Goal: Information Seeking & Learning: Learn about a topic

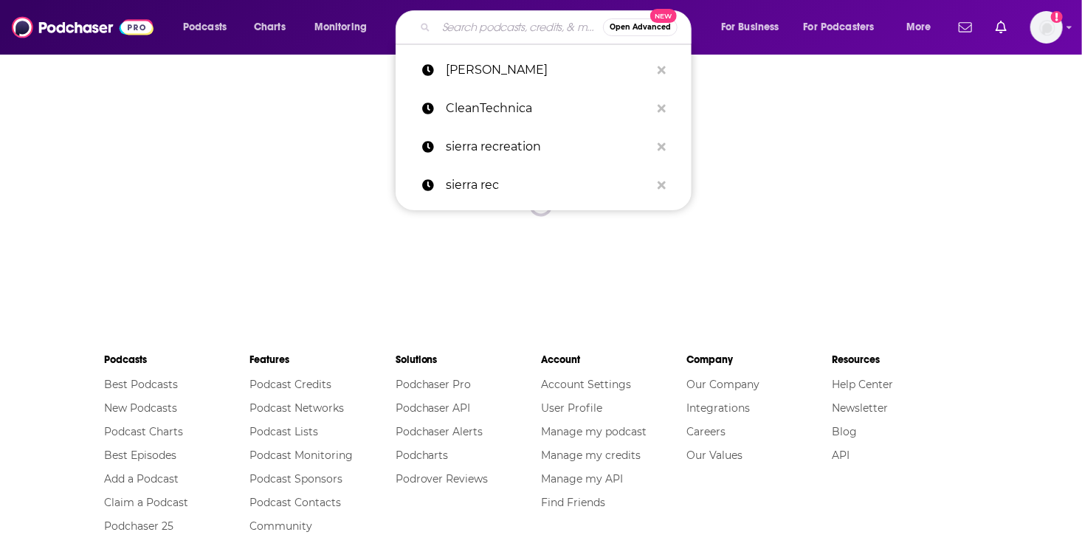
click at [459, 25] on input "Search podcasts, credits, & more..." at bounding box center [519, 28] width 167 height 24
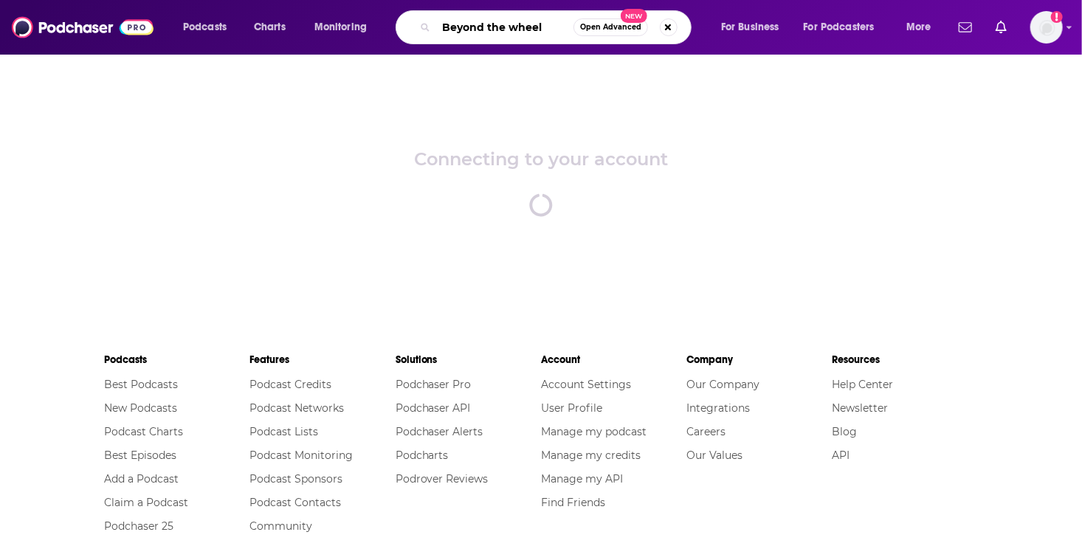
type input "Beyond the wheel"
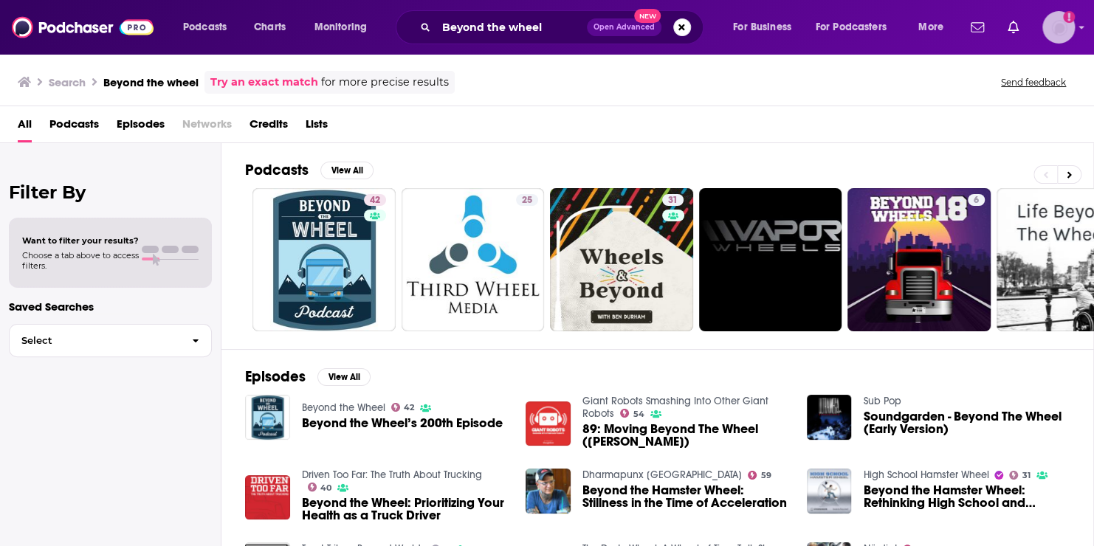
click at [1065, 19] on icon "Add a profile image" at bounding box center [1069, 17] width 12 height 12
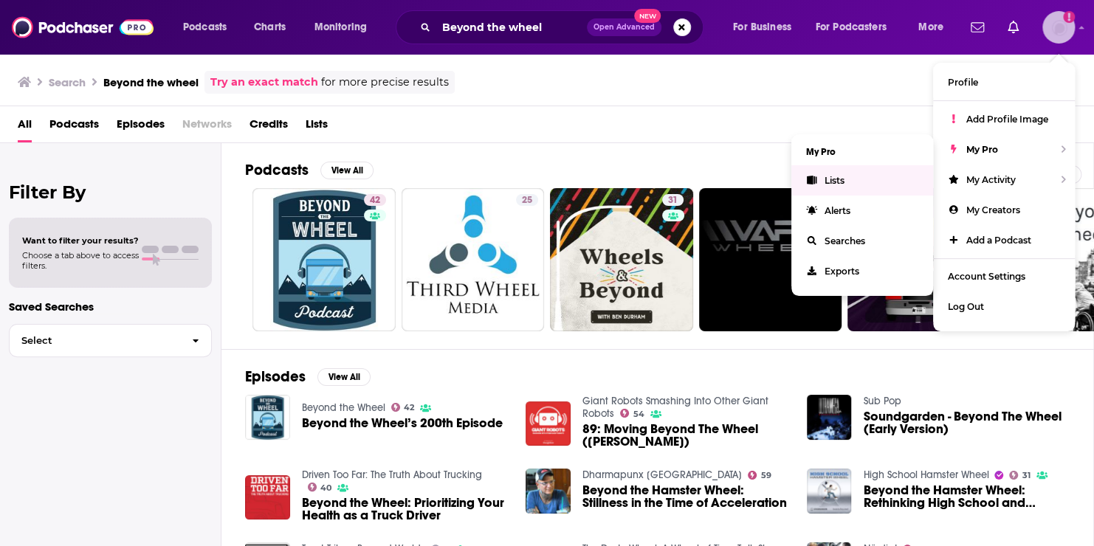
click at [847, 176] on link "Lists" at bounding box center [863, 180] width 142 height 30
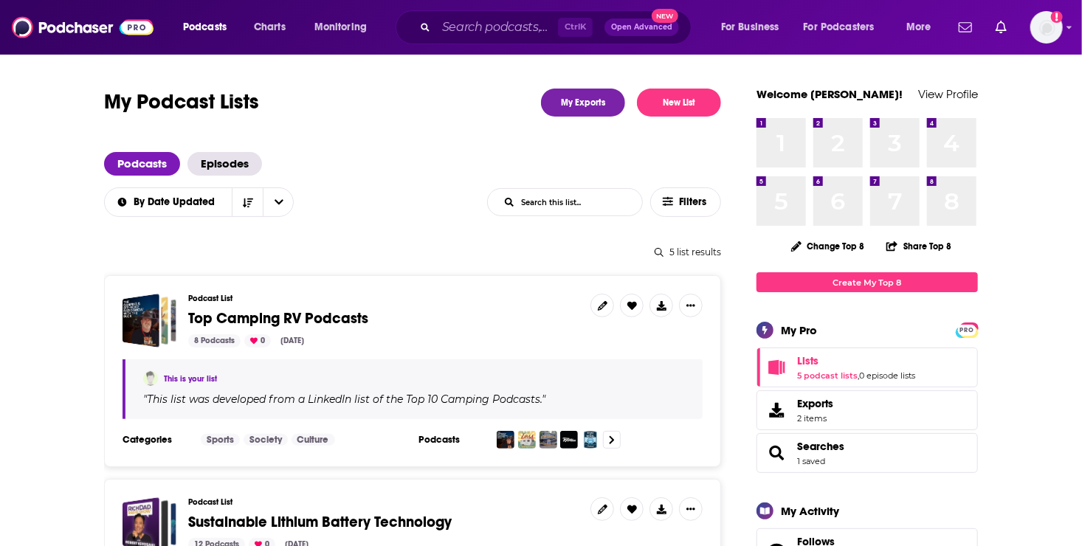
click at [205, 323] on span "Top Camping RV Podcasts" at bounding box center [278, 318] width 180 height 18
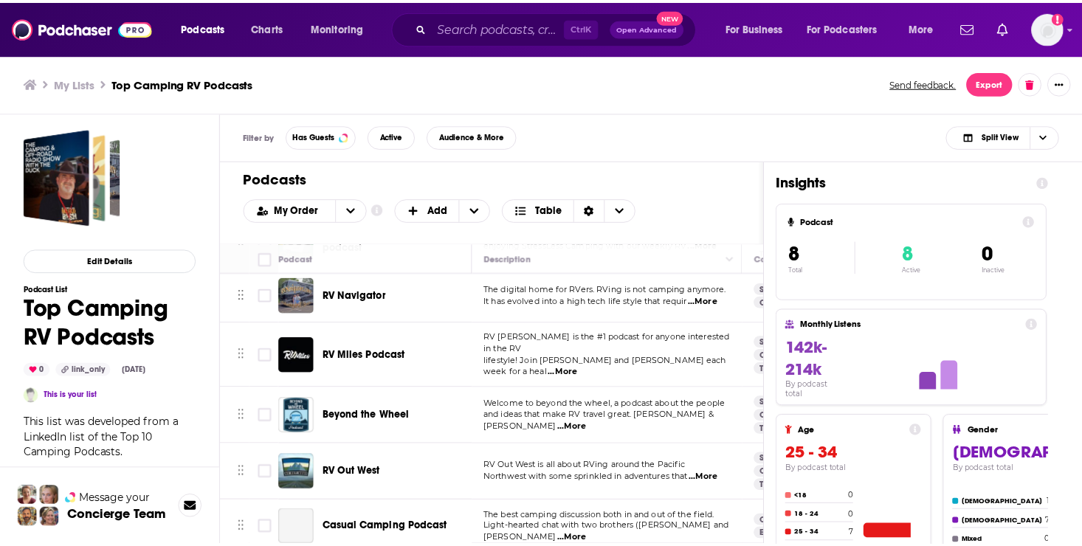
scroll to position [116, 0]
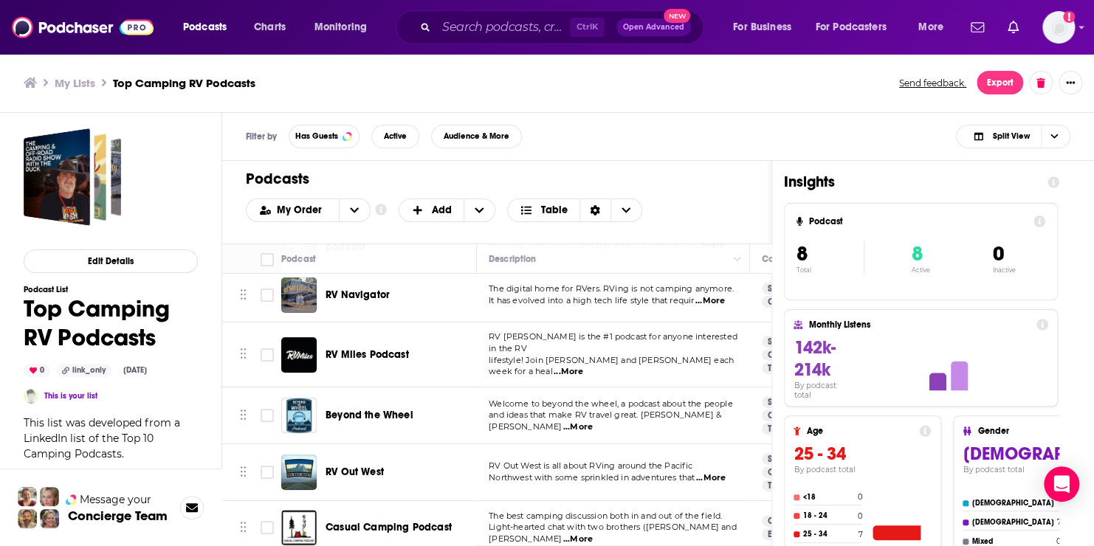
click at [593, 422] on span "...More" at bounding box center [578, 428] width 30 height 12
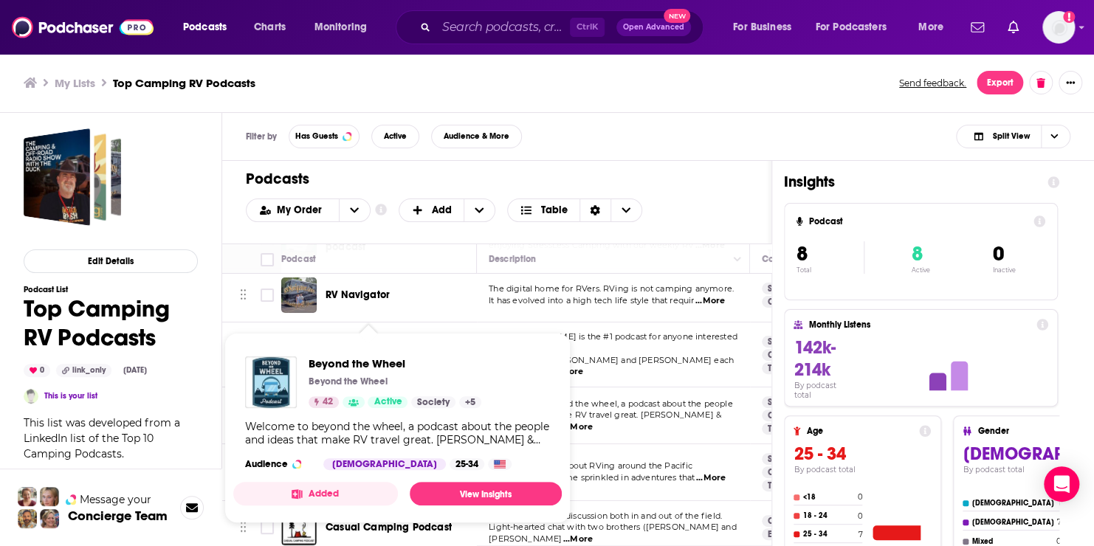
click at [349, 404] on icon "Show Podcast Details" at bounding box center [354, 402] width 10 height 7
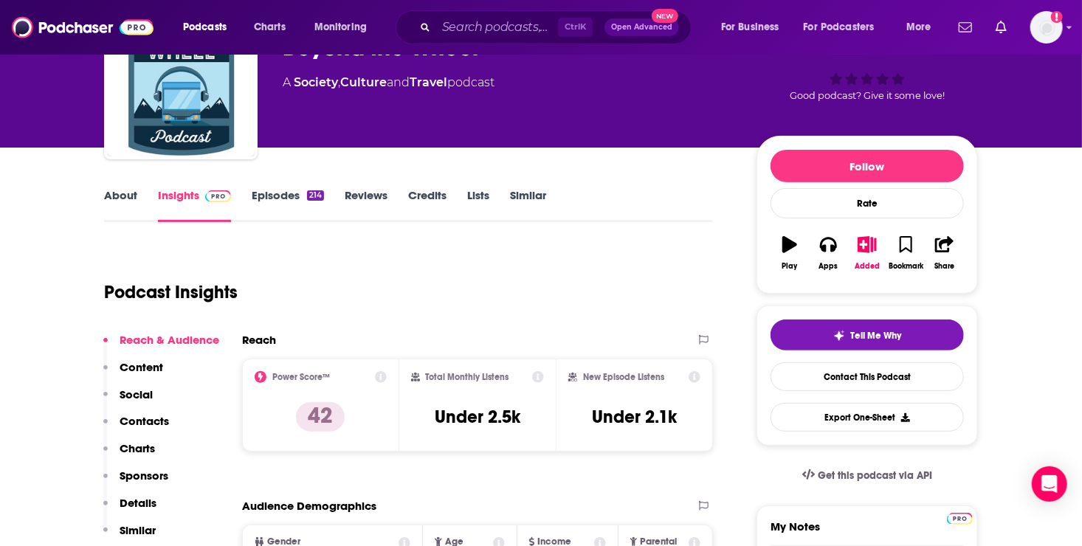
scroll to position [166, 0]
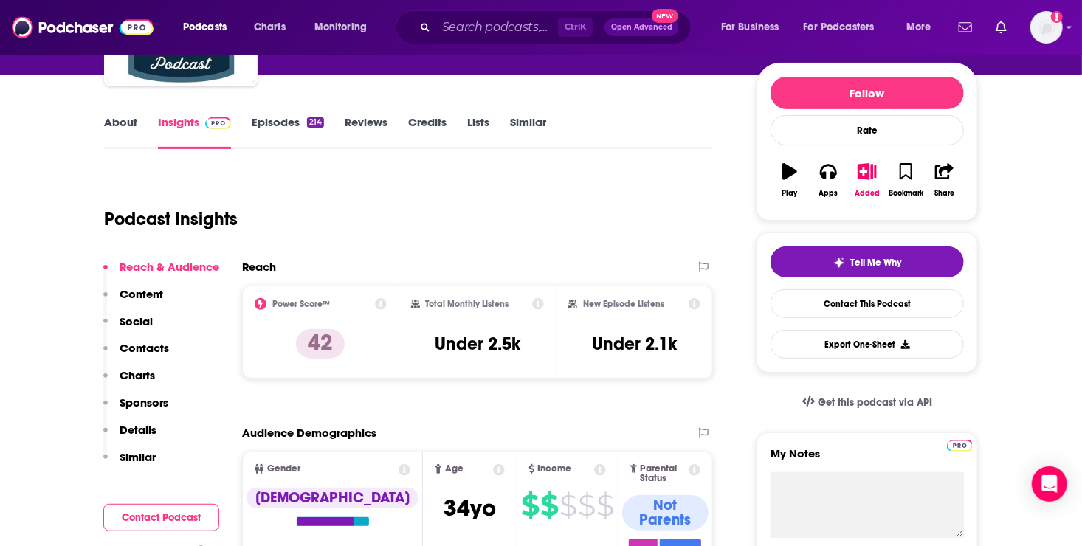
click at [149, 291] on p "Content" at bounding box center [142, 294] width 44 height 14
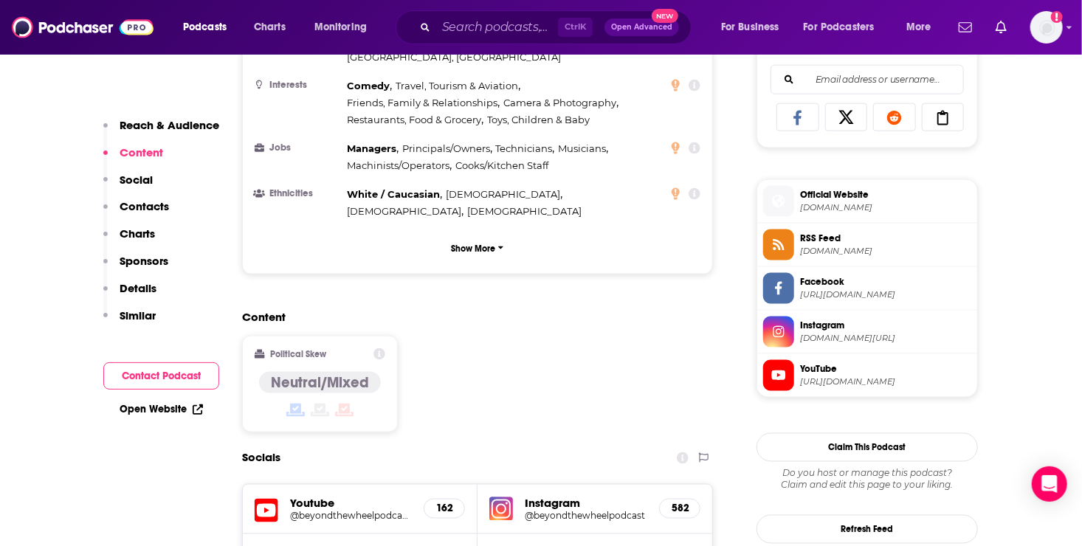
scroll to position [956, 0]
click at [142, 205] on p "Contacts" at bounding box center [144, 206] width 49 height 14
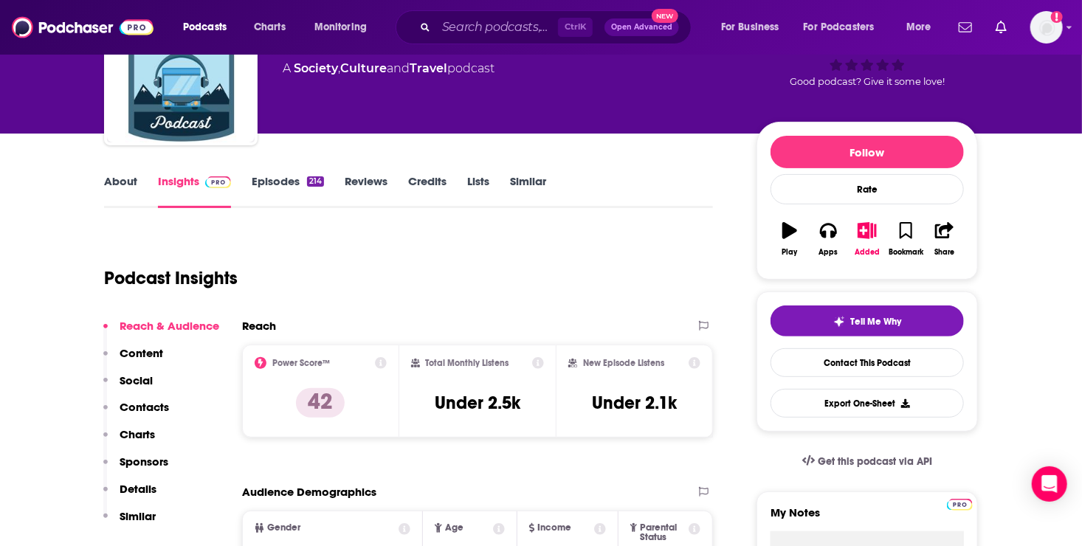
scroll to position [98, 0]
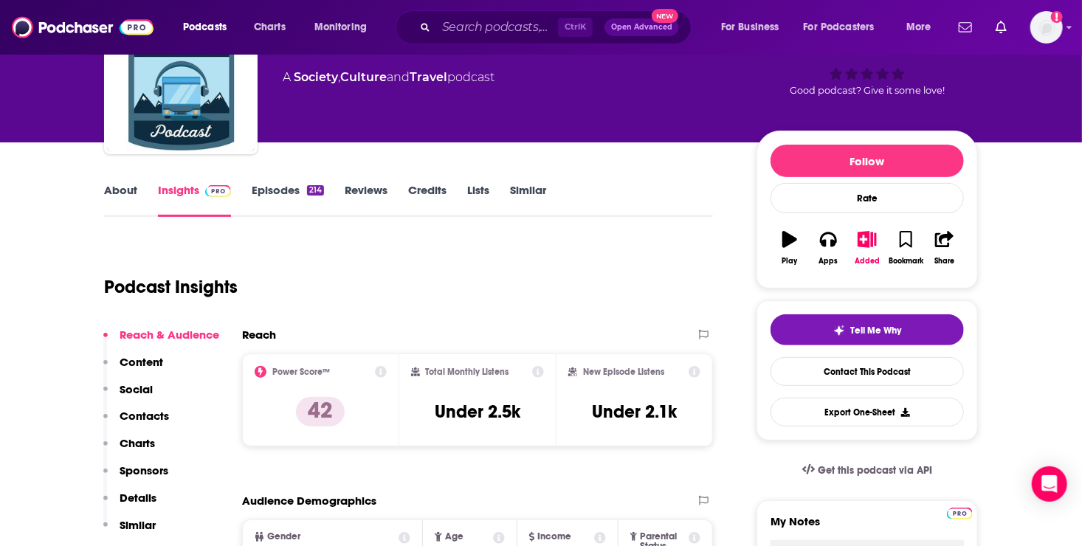
click at [143, 360] on p "Content" at bounding box center [142, 362] width 44 height 14
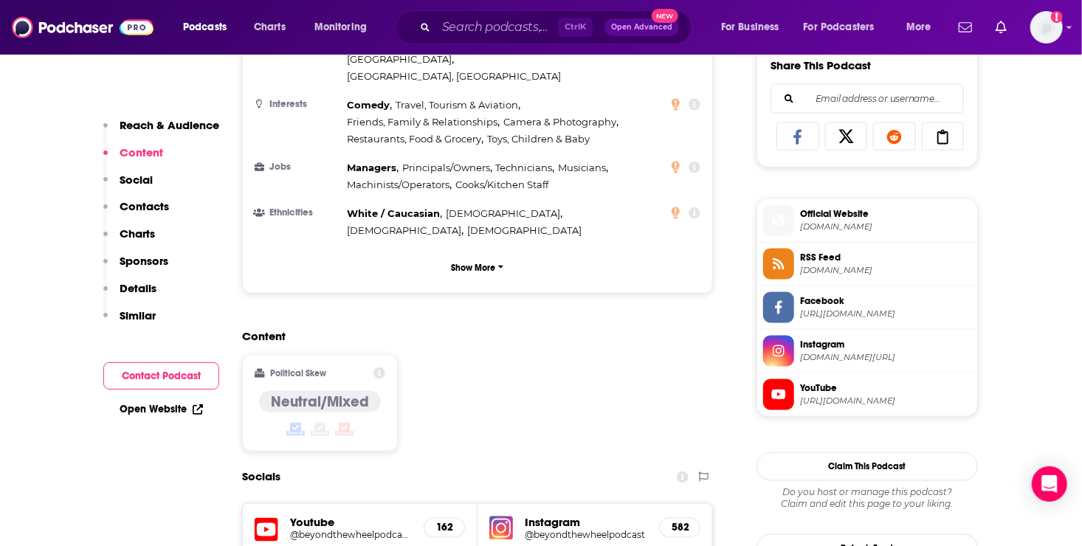
scroll to position [956, 0]
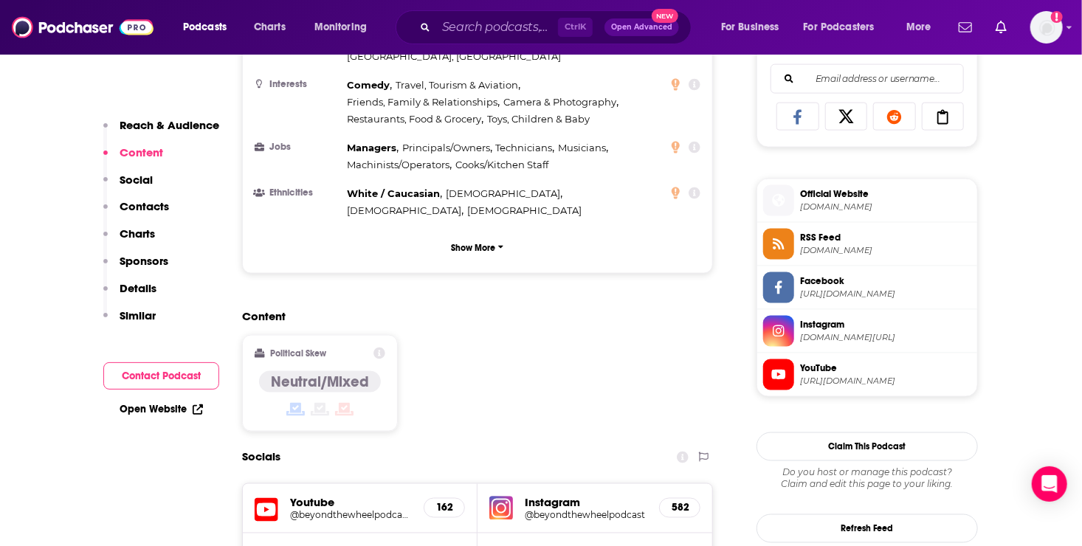
click at [132, 286] on p "Details" at bounding box center [138, 288] width 37 height 14
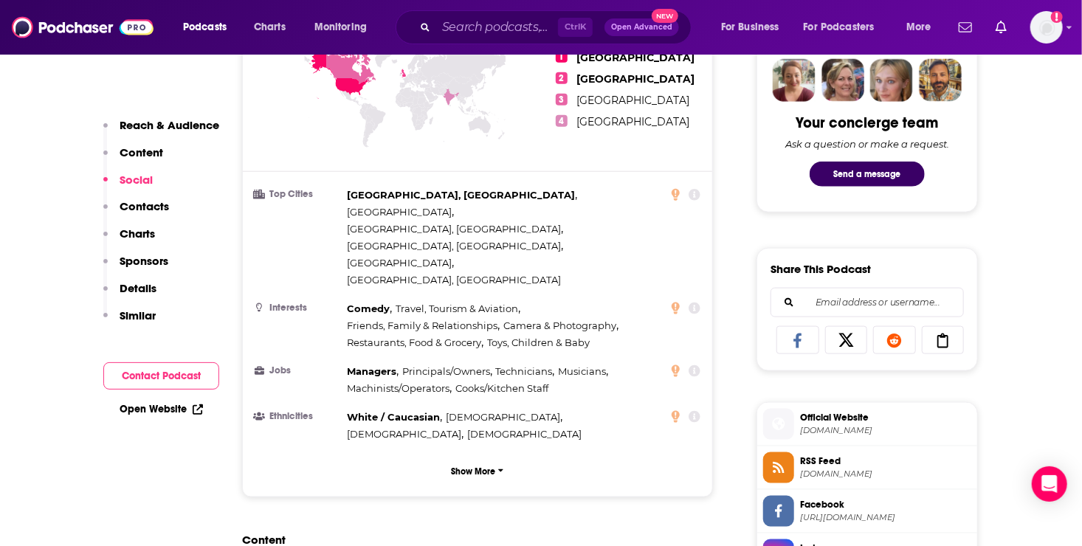
scroll to position [0, 0]
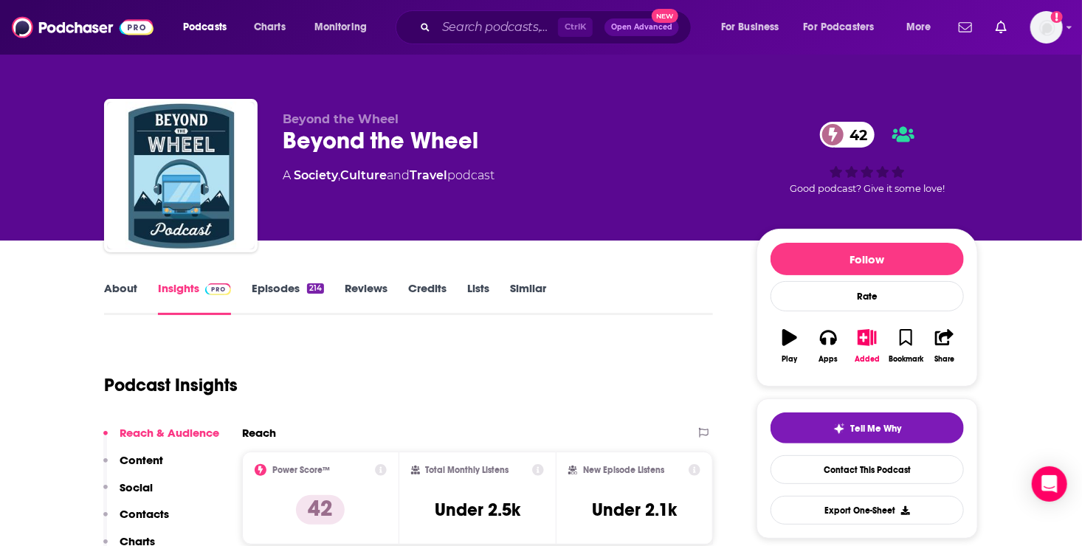
click at [106, 287] on link "About" at bounding box center [120, 298] width 33 height 34
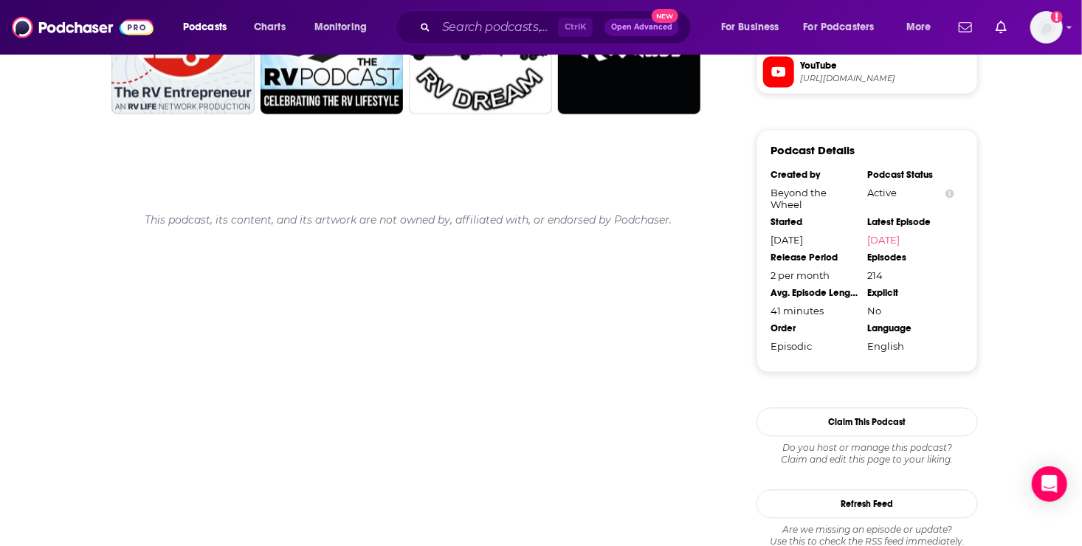
scroll to position [1270, 0]
